Goal: Task Accomplishment & Management: Manage account settings

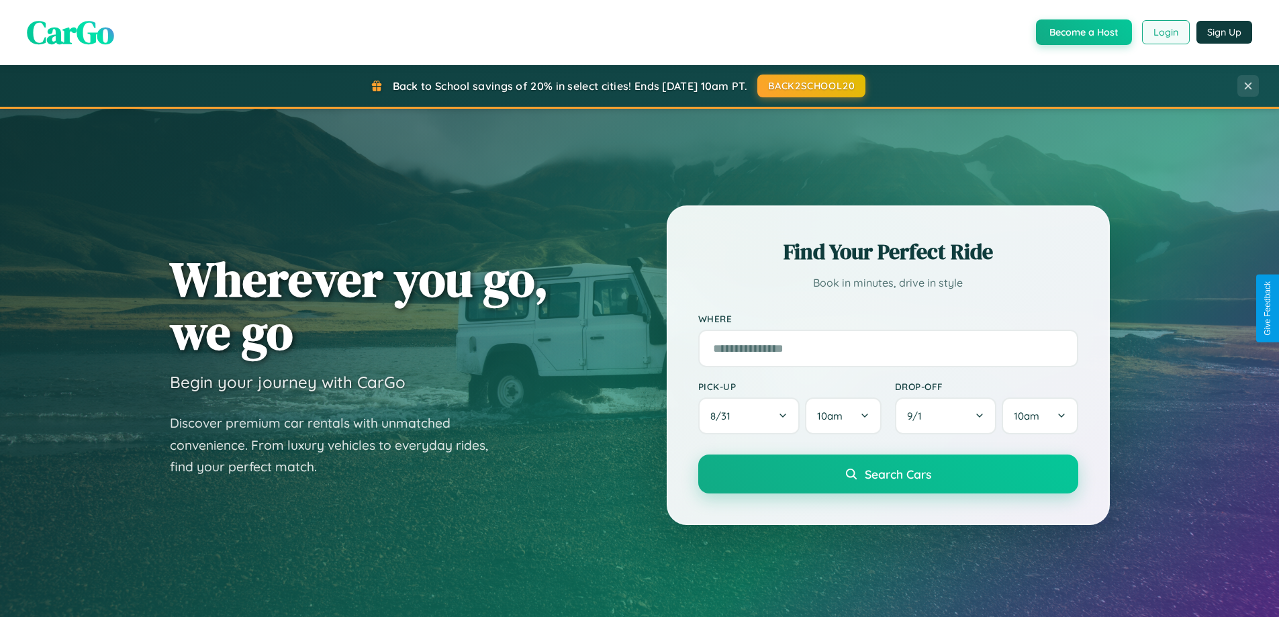
click at [1164, 32] on button "Login" at bounding box center [1166, 32] width 48 height 24
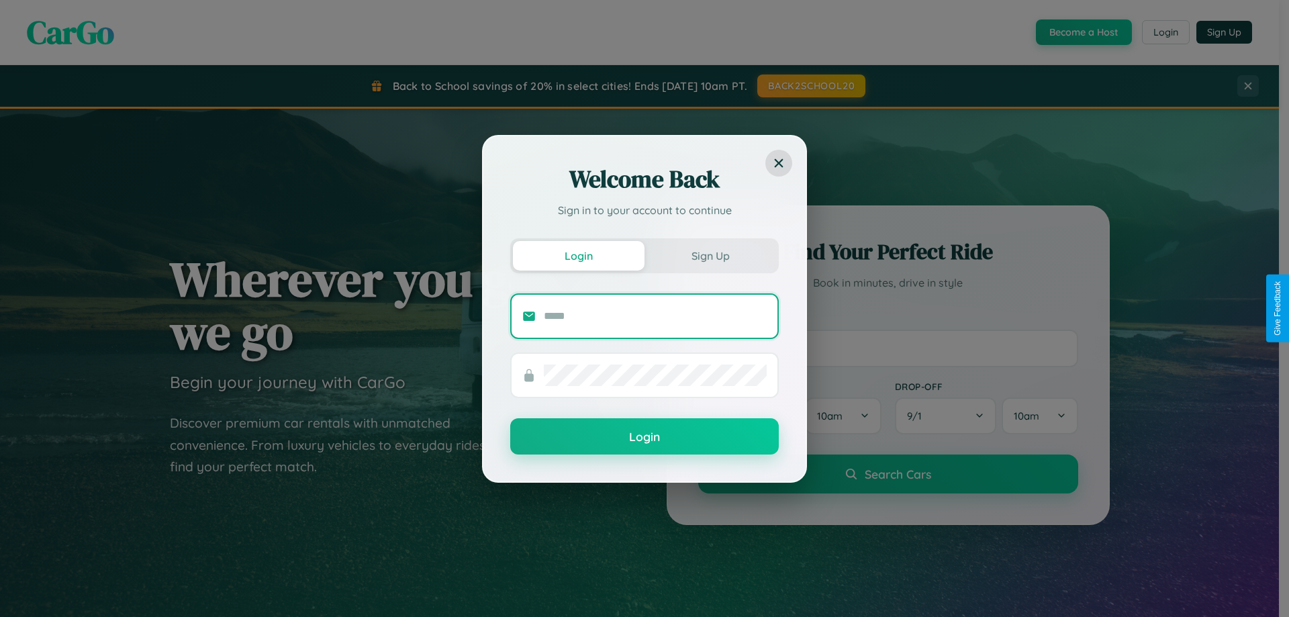
click at [655, 315] on input "text" at bounding box center [655, 315] width 223 height 21
type input "**********"
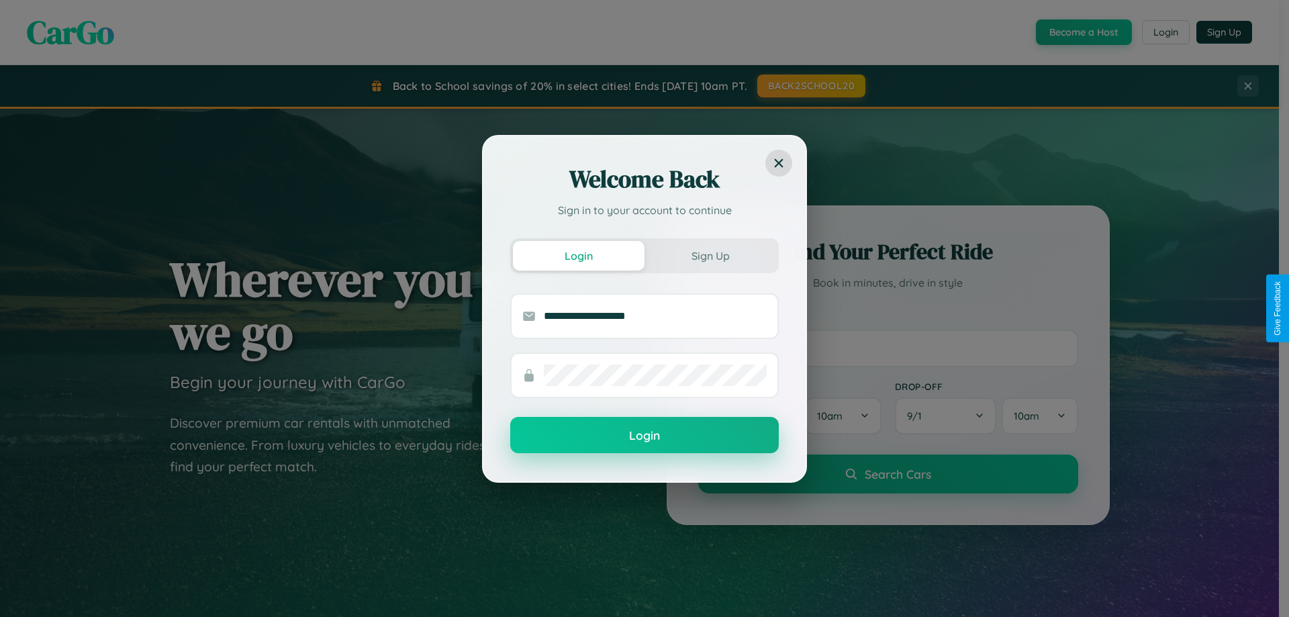
click at [644, 436] on button "Login" at bounding box center [644, 435] width 268 height 36
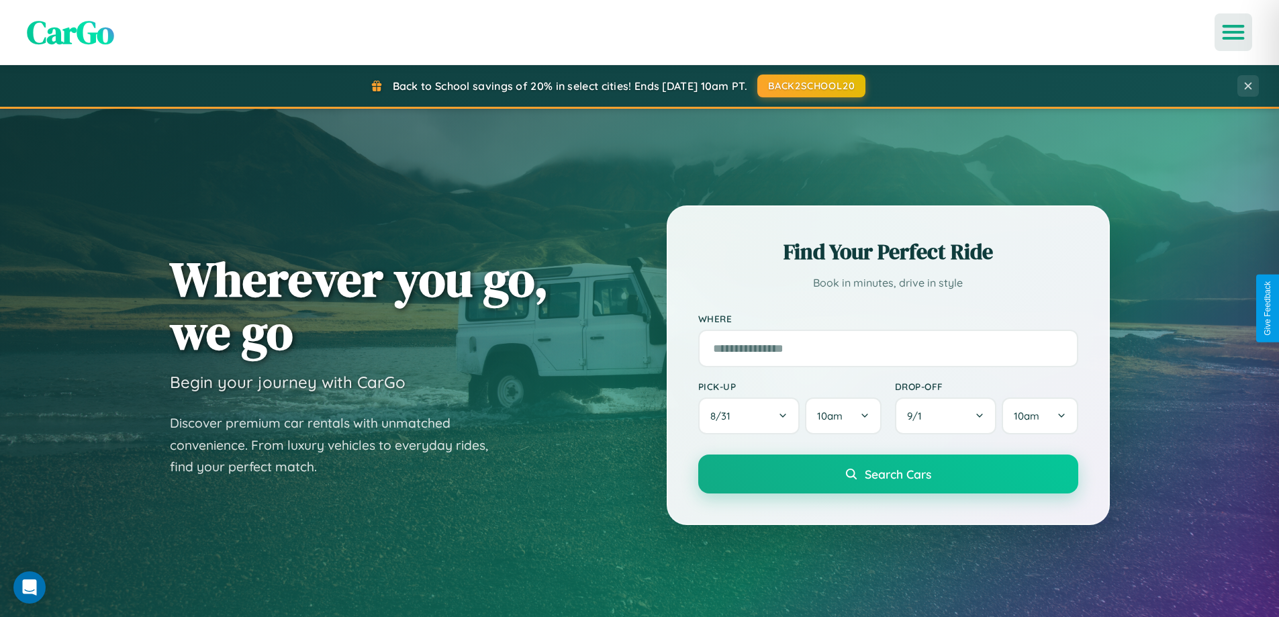
click at [1233, 32] on icon "Open menu" at bounding box center [1232, 32] width 19 height 12
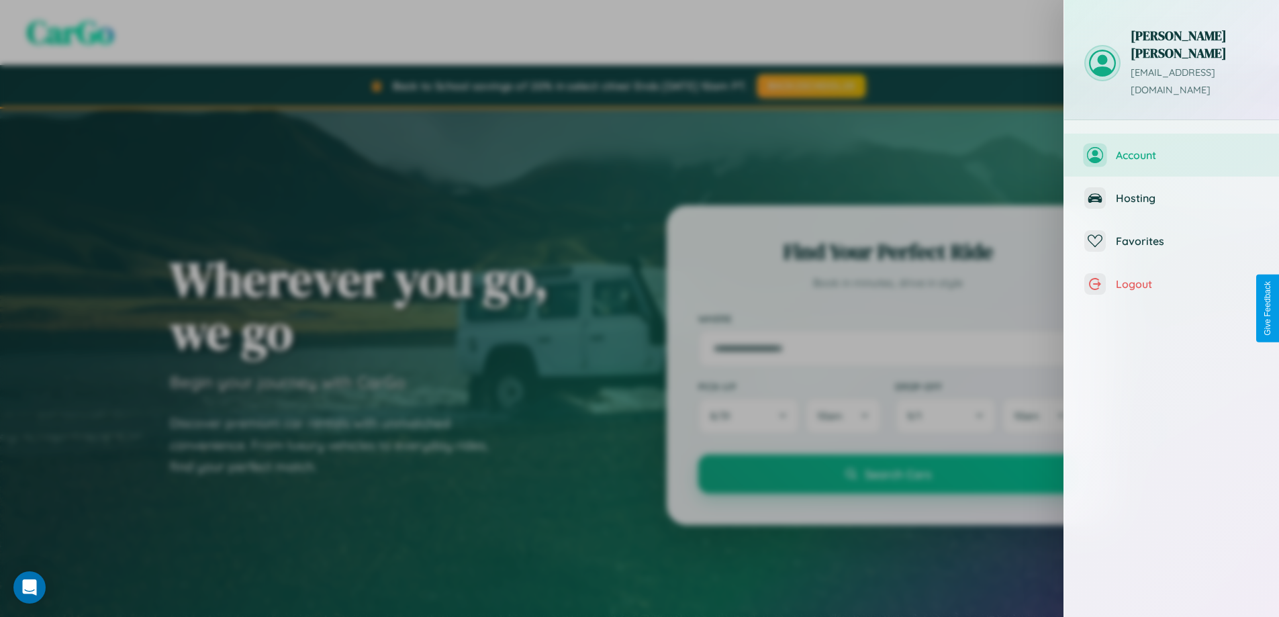
click at [1171, 148] on span "Account" at bounding box center [1186, 154] width 143 height 13
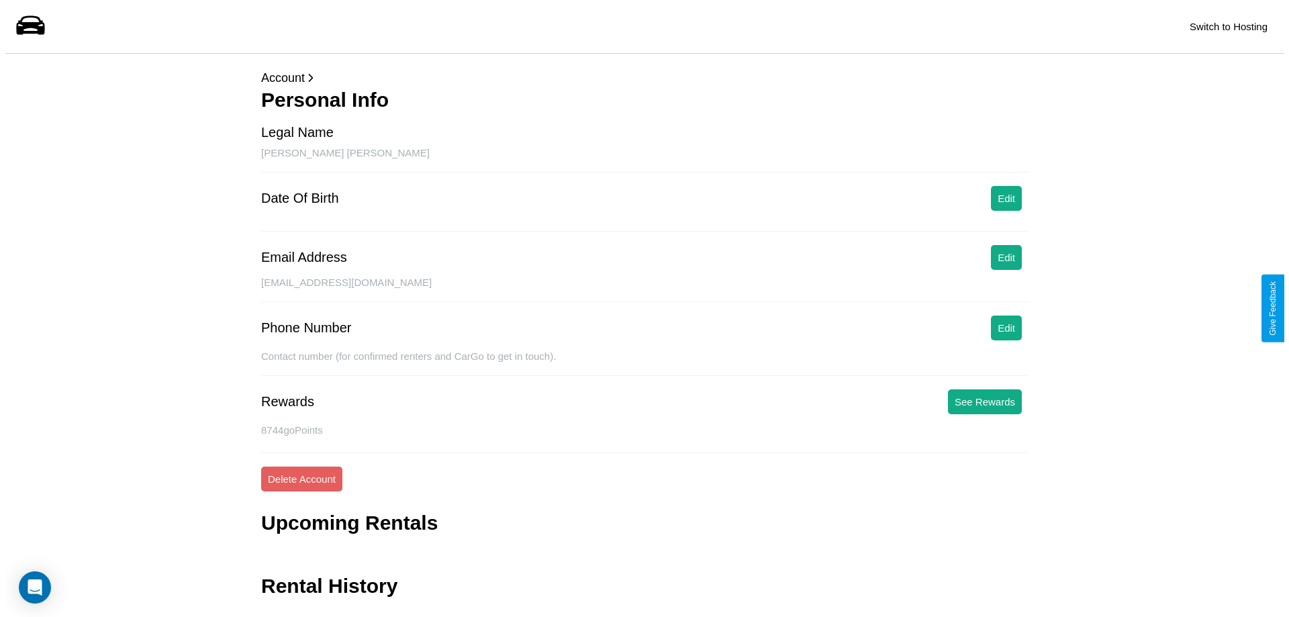
scroll to position [32, 0]
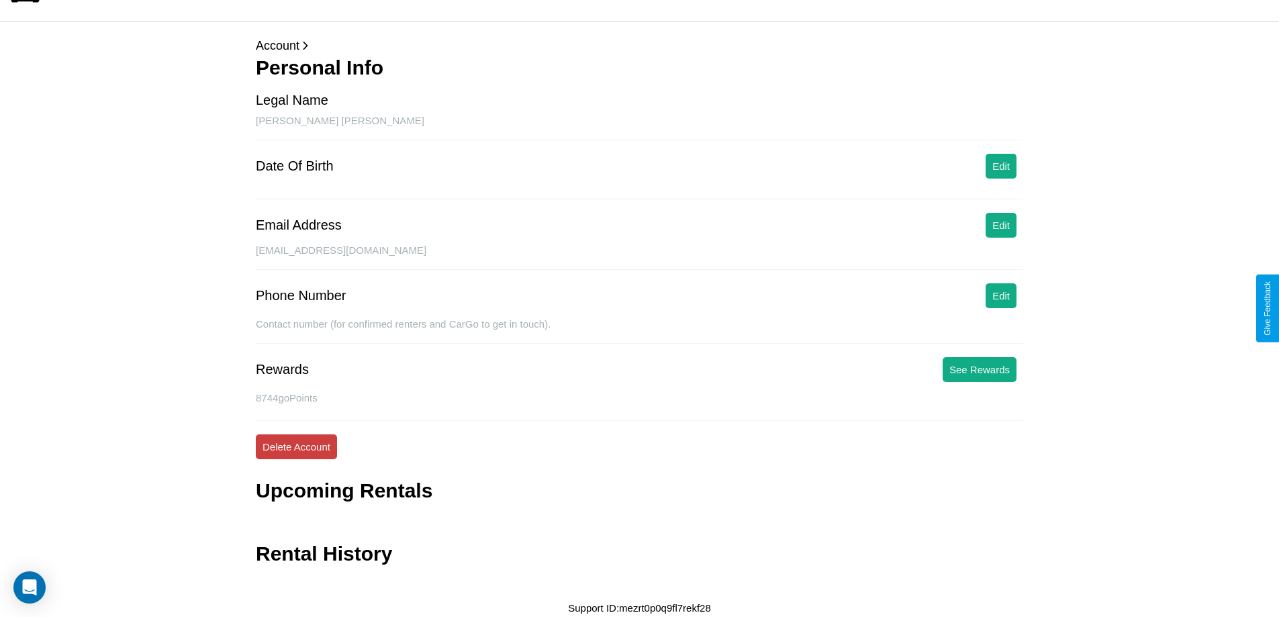
click at [296, 446] on button "Delete Account" at bounding box center [296, 446] width 81 height 25
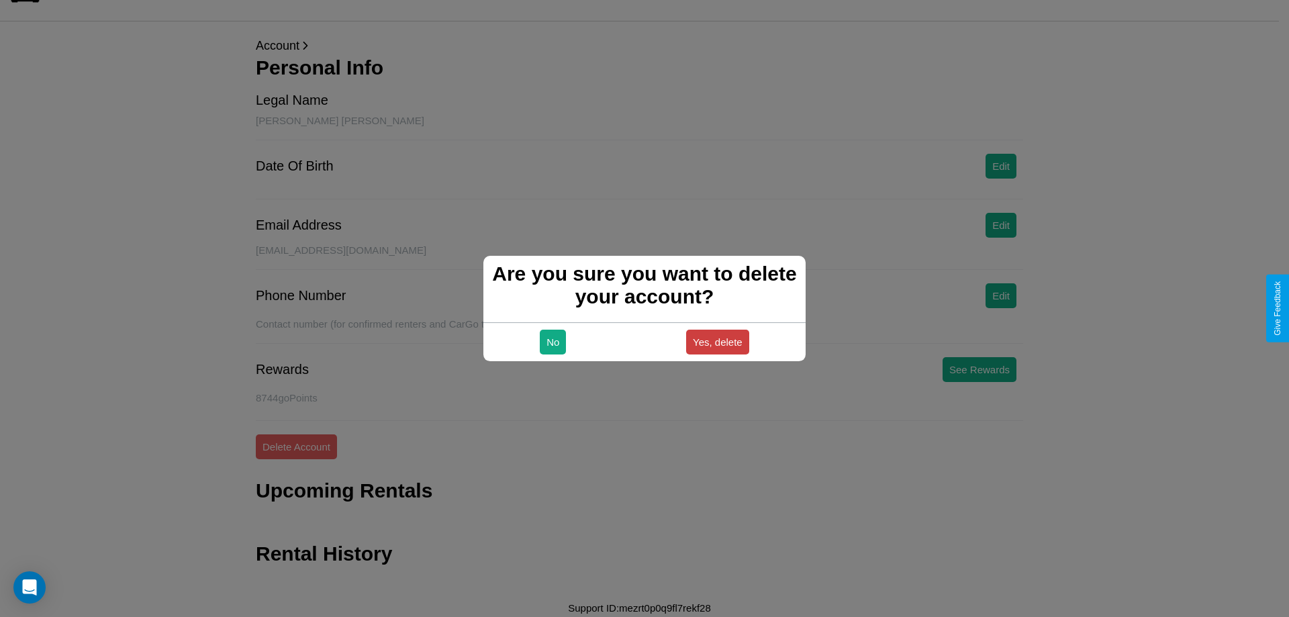
click at [717, 342] on button "Yes, delete" at bounding box center [717, 342] width 63 height 25
